Goal: Task Accomplishment & Management: Complete application form

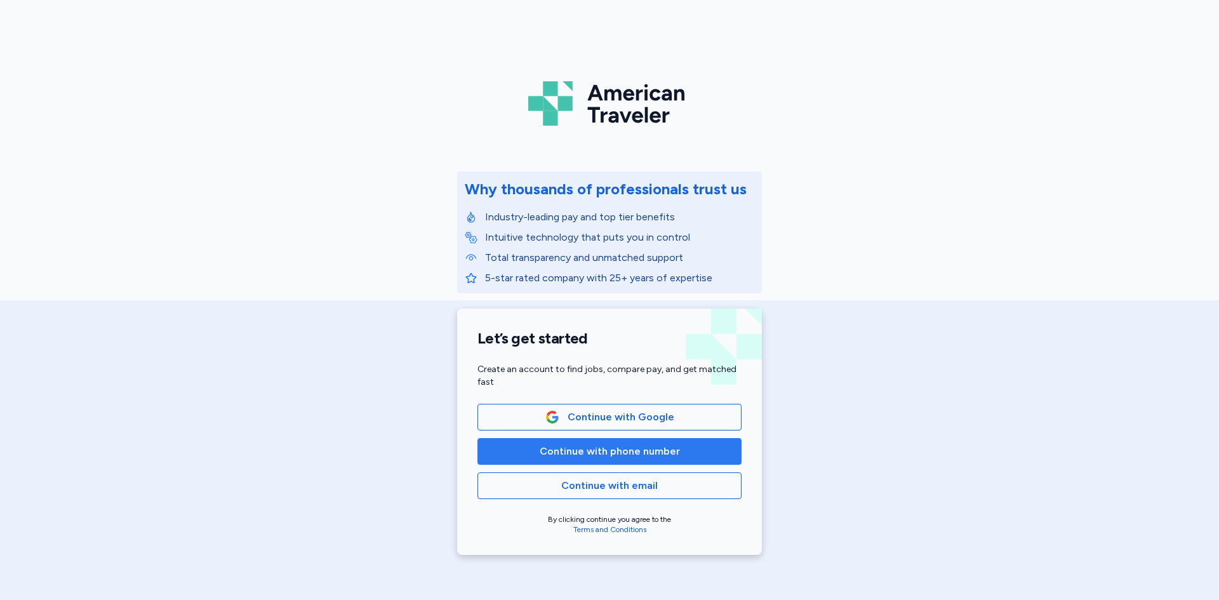
click at [590, 456] on span "Continue with phone number" at bounding box center [610, 451] width 140 height 15
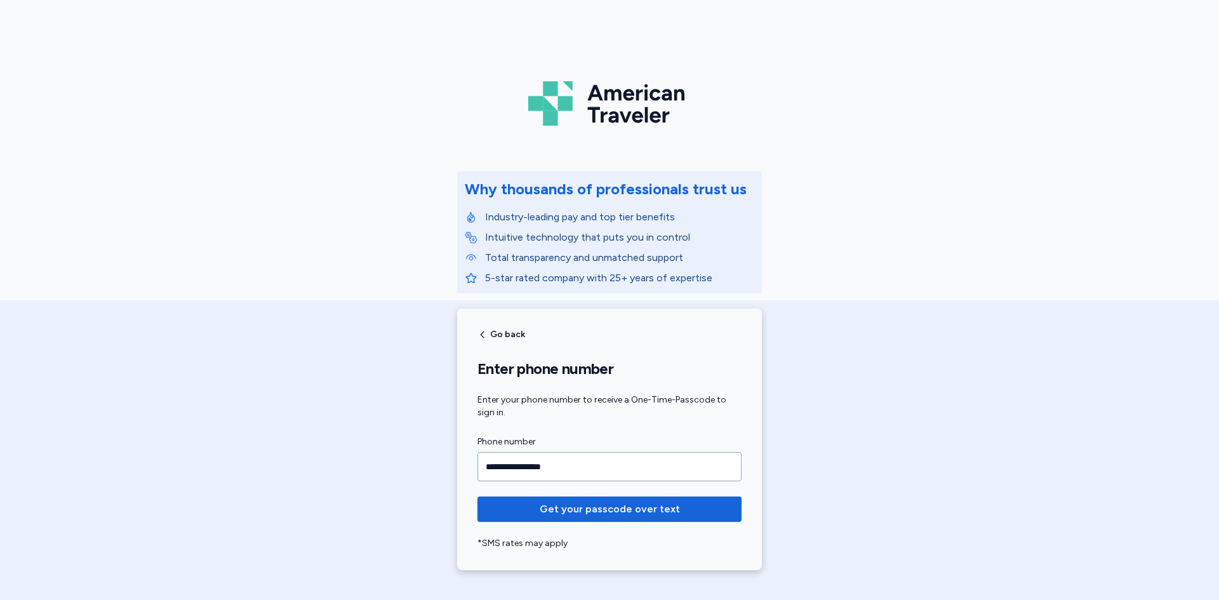
type input "**********"
click at [477, 496] on button "Get your passcode over text" at bounding box center [609, 508] width 264 height 25
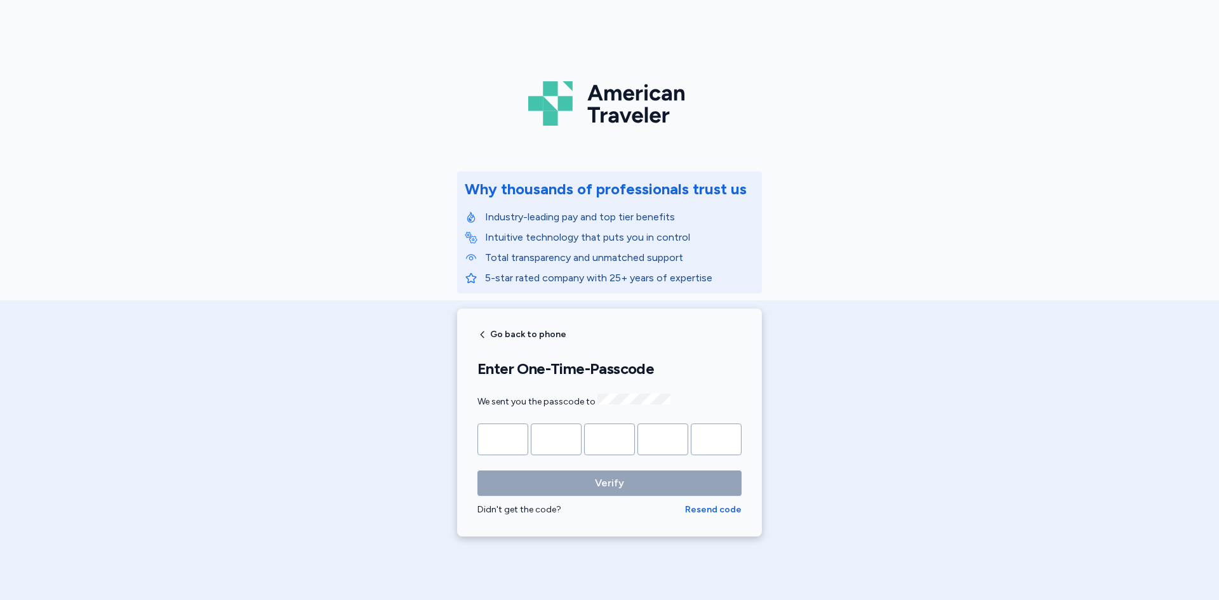
type input "*"
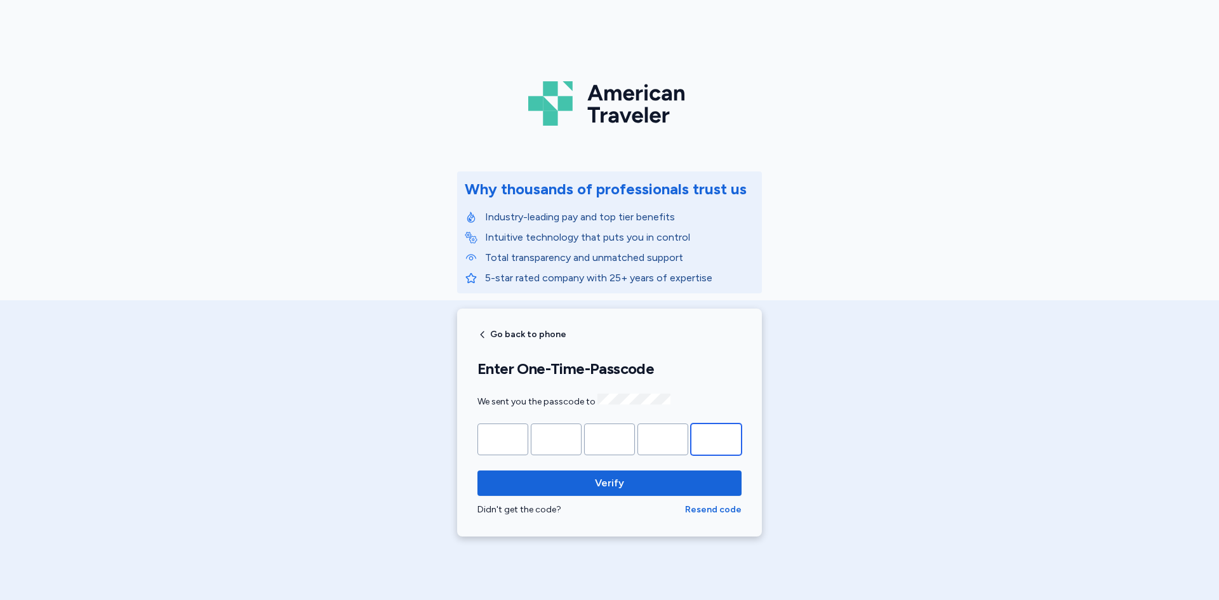
type input "*"
drag, startPoint x: 661, startPoint y: 463, endPoint x: 656, endPoint y: 484, distance: 20.8
click at [658, 474] on form "* * * * * Verify Didn't get the code? Resend code" at bounding box center [609, 469] width 264 height 93
click at [656, 481] on span "Verify" at bounding box center [610, 482] width 244 height 15
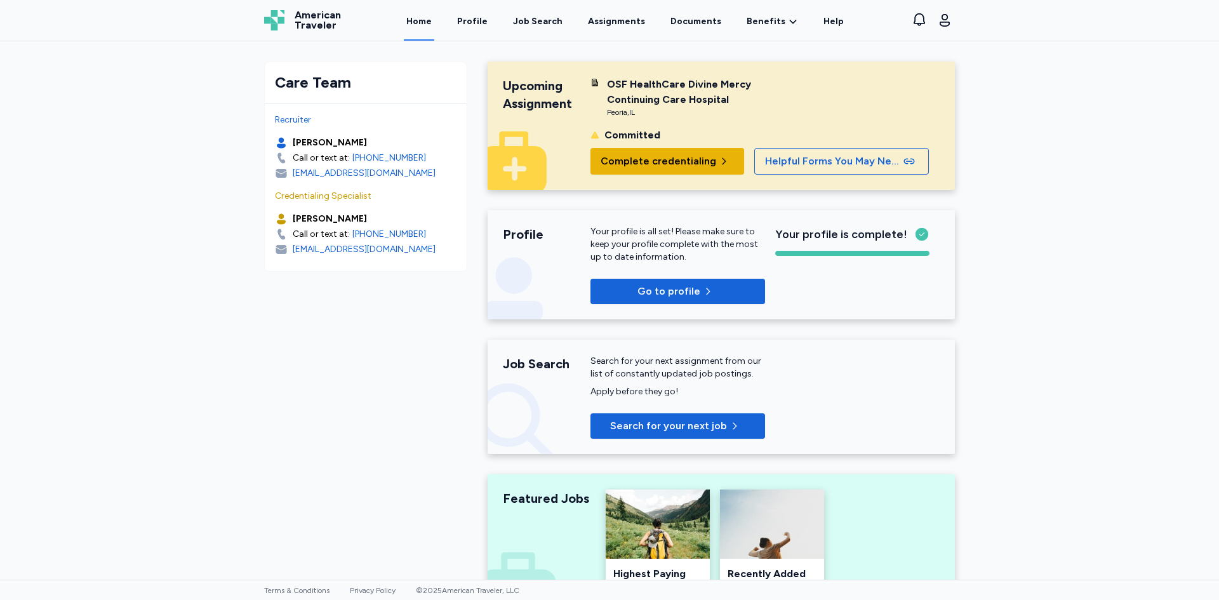
click at [632, 164] on span "Complete credentialing" at bounding box center [659, 161] width 116 height 15
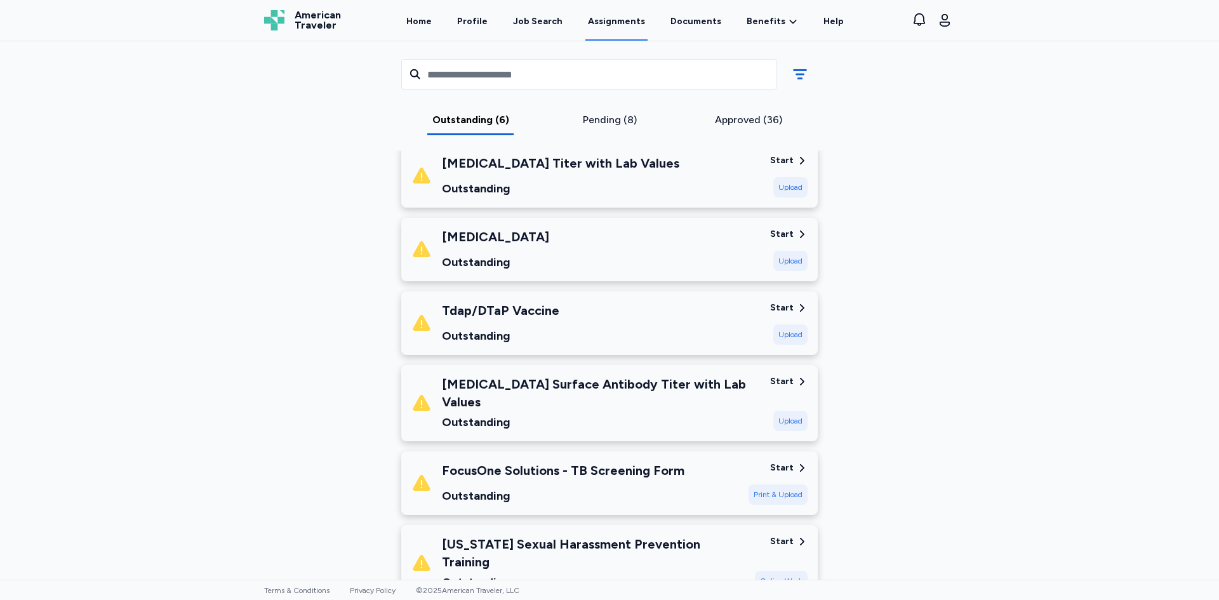
scroll to position [254, 0]
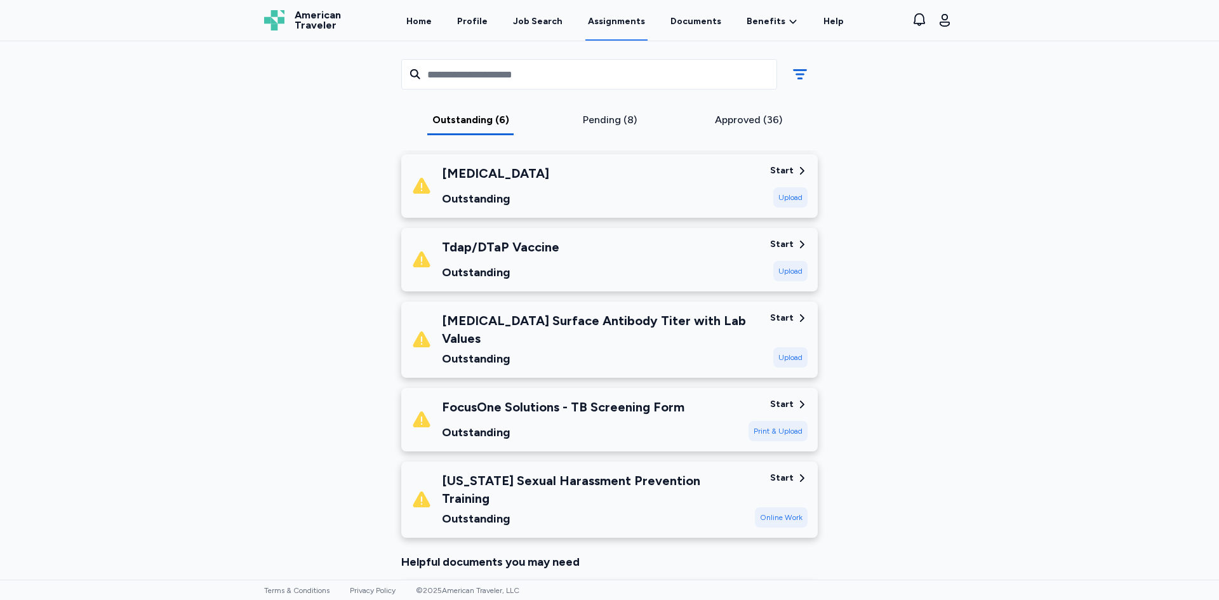
click at [741, 406] on div "FocusOne Solutions - TB Screening Form Outstanding Start Print & Upload" at bounding box center [609, 419] width 416 height 63
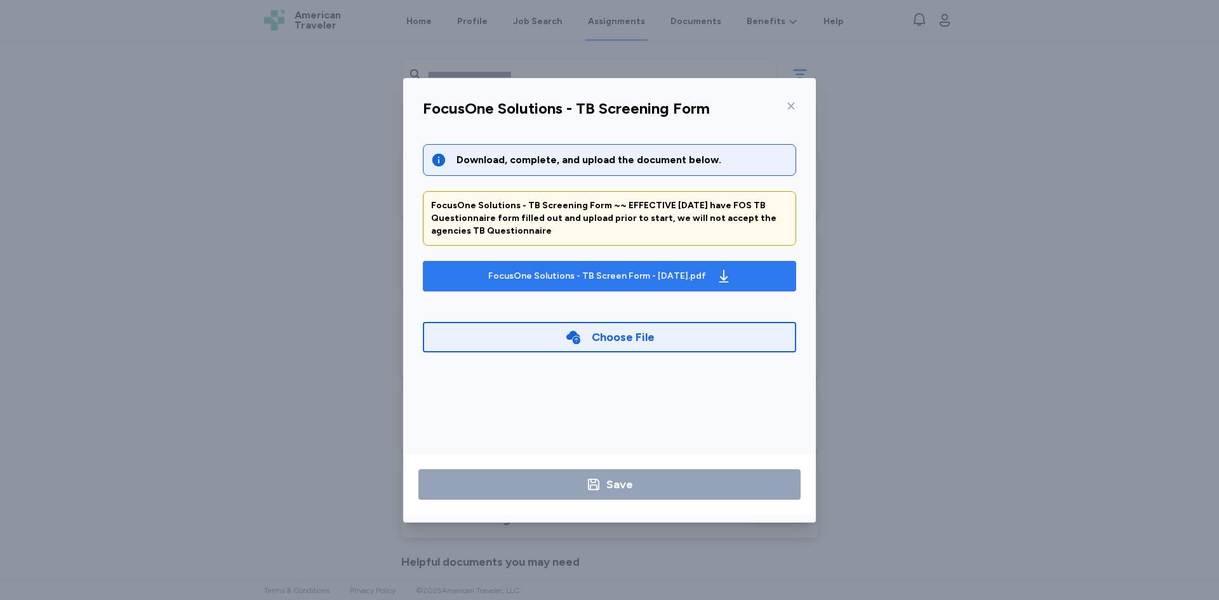
click at [608, 277] on div "FocusOne Solutions - TB Screen Form - [DATE].pdf" at bounding box center [597, 276] width 218 height 13
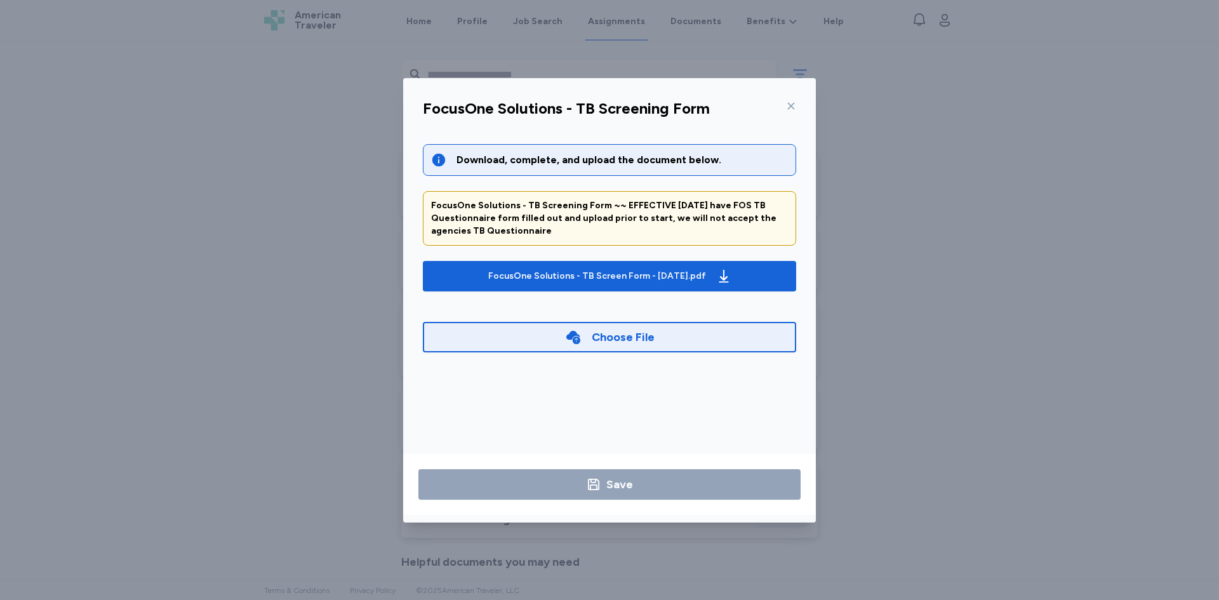
click at [792, 103] on icon at bounding box center [791, 106] width 10 height 10
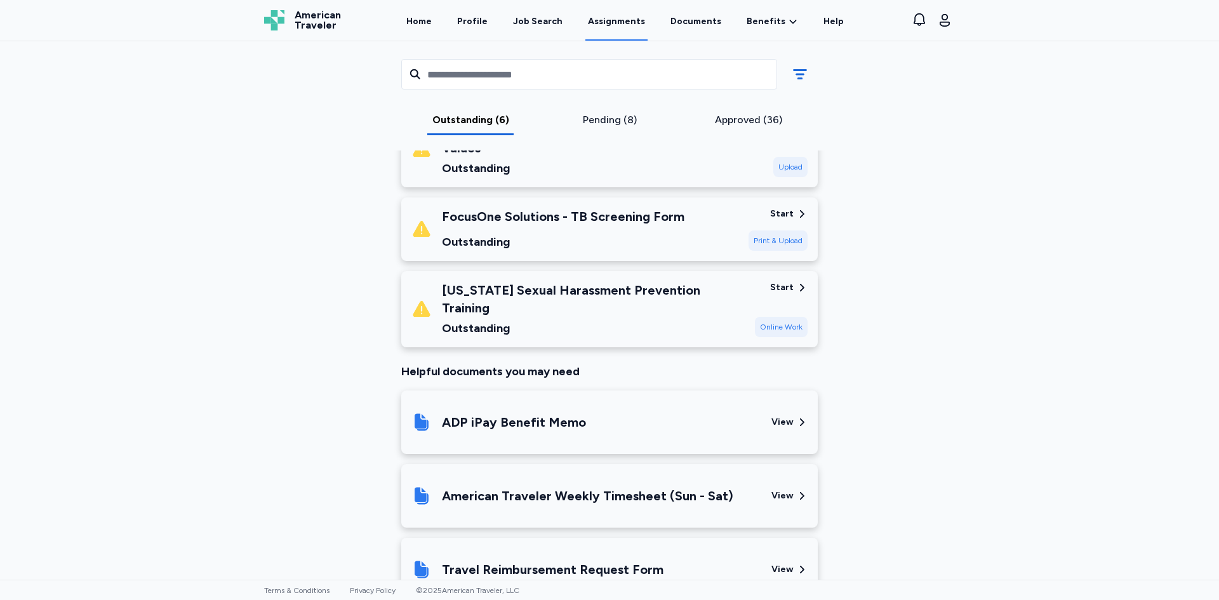
scroll to position [381, 0]
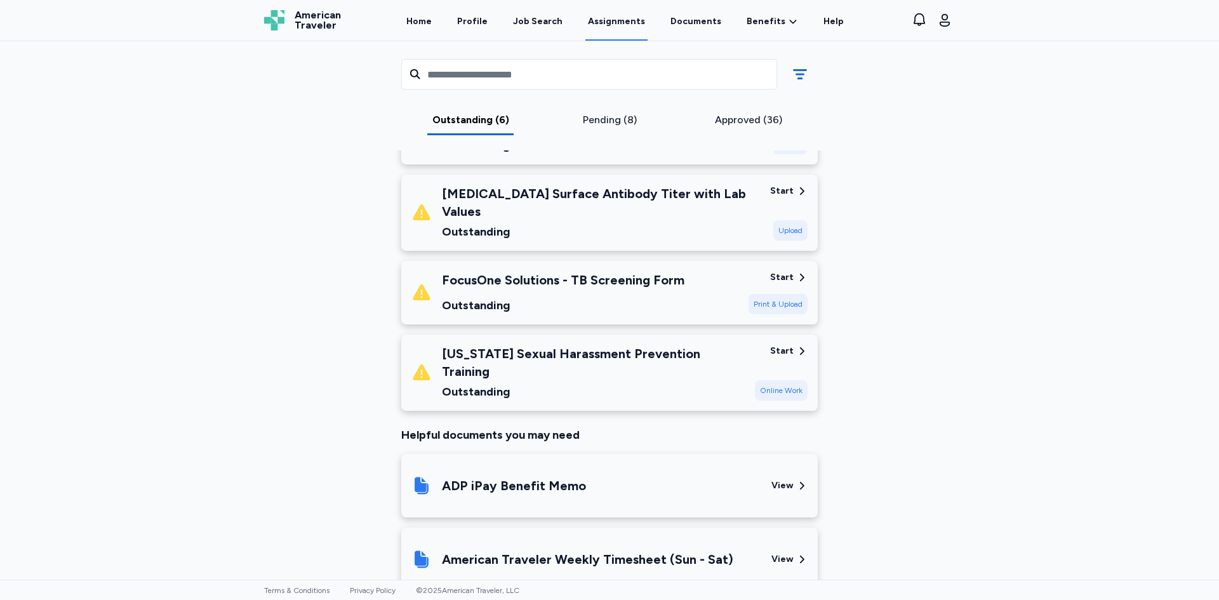
click at [604, 383] on div "Outstanding" at bounding box center [593, 392] width 303 height 18
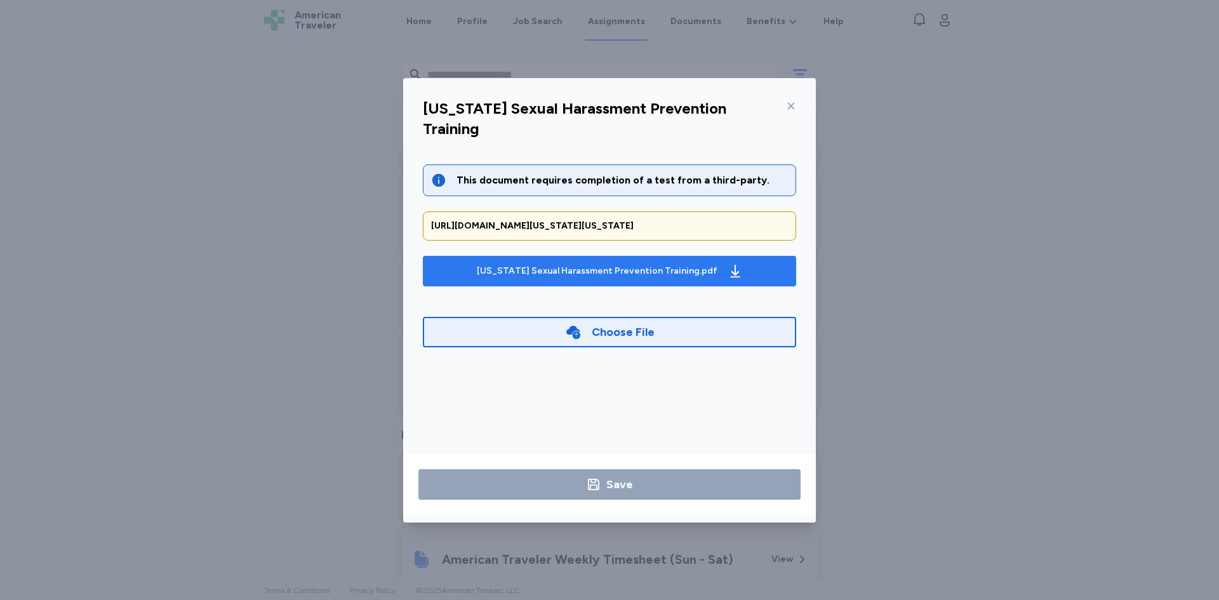
click at [601, 265] on div "[US_STATE] Sexual Harassment Prevention Training.pdf" at bounding box center [597, 271] width 241 height 13
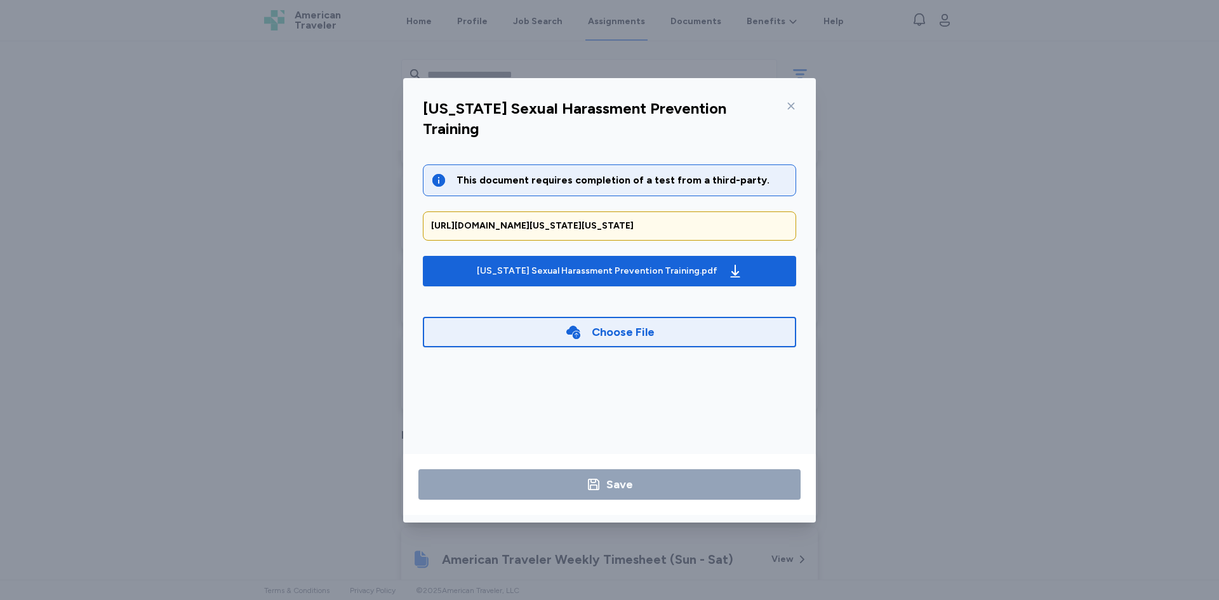
drag, startPoint x: 536, startPoint y: 209, endPoint x: 429, endPoint y: 204, distance: 107.4
click at [429, 211] on div "[URL][DOMAIN_NAME][US_STATE][US_STATE]" at bounding box center [609, 225] width 373 height 29
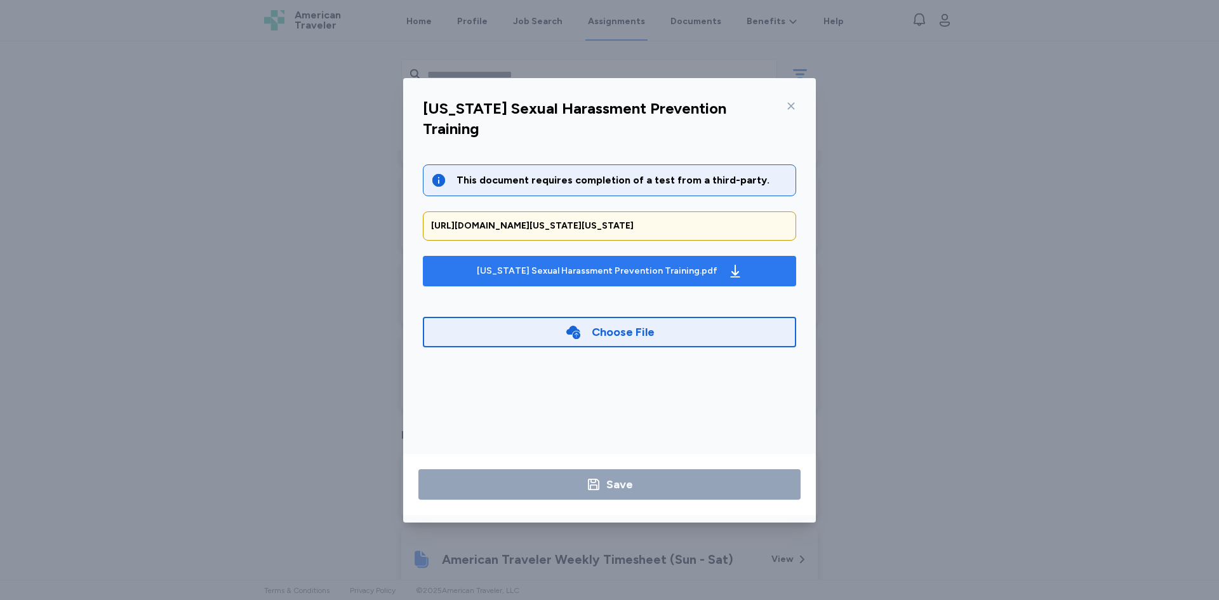
click at [646, 265] on div "[US_STATE] Sexual Harassment Prevention Training.pdf" at bounding box center [597, 271] width 241 height 13
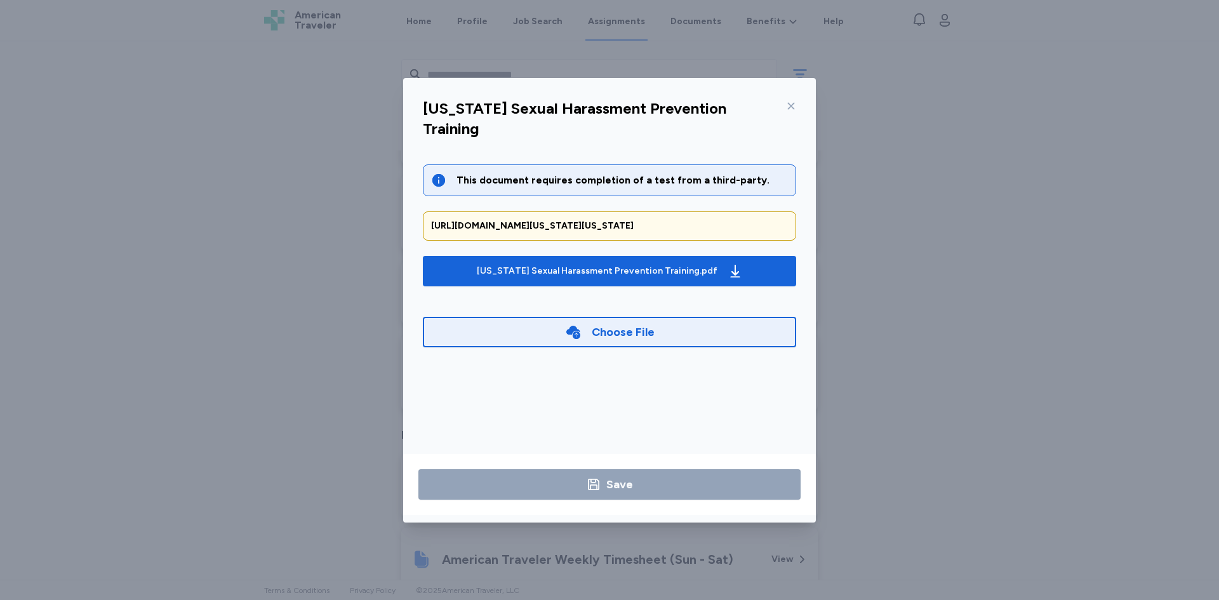
click at [800, 104] on div "[US_STATE] Sexual Harassment Prevention Training" at bounding box center [610, 122] width 394 height 53
drag, startPoint x: 790, startPoint y: 103, endPoint x: 769, endPoint y: 91, distance: 24.2
click at [790, 103] on icon at bounding box center [791, 106] width 10 height 10
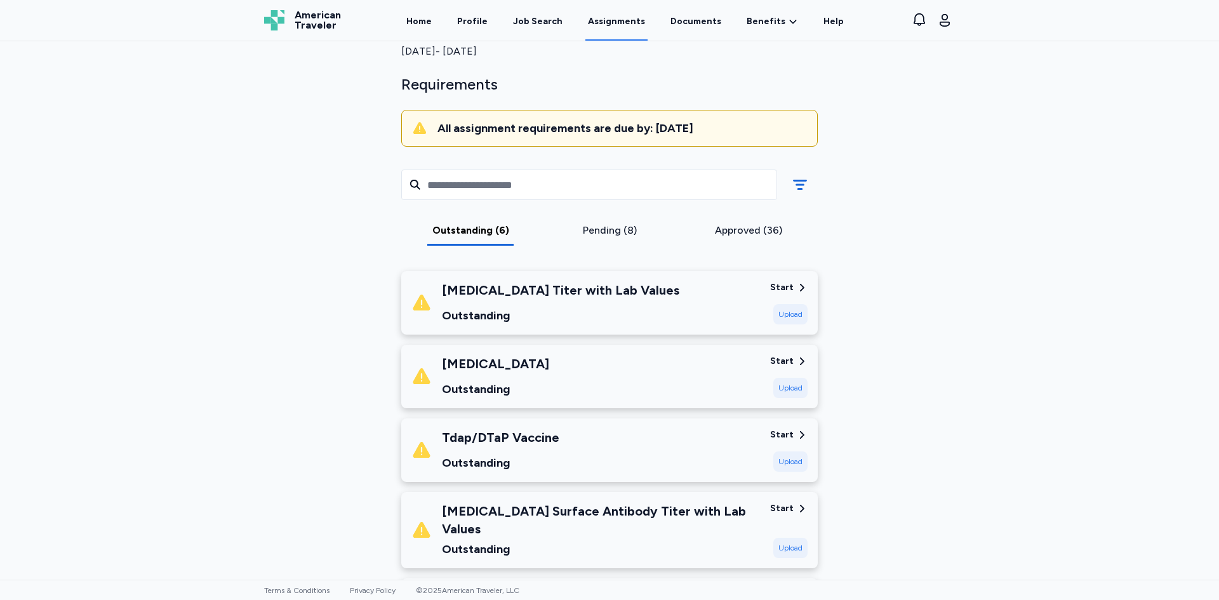
scroll to position [190, 0]
